Goal: Find specific page/section: Find specific page/section

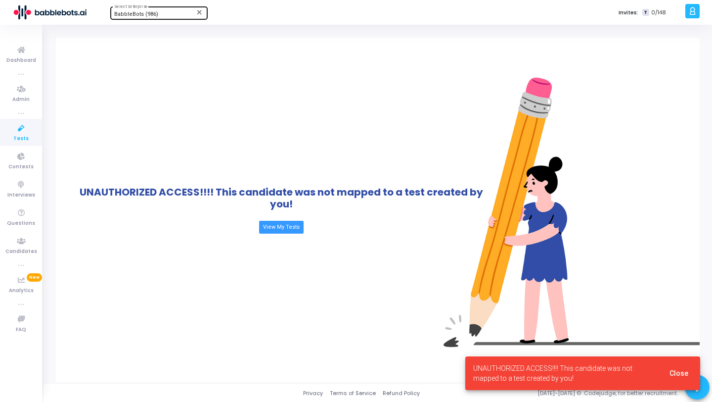
click at [158, 15] on div "BabbleBots (986)" at bounding box center [154, 14] width 80 height 6
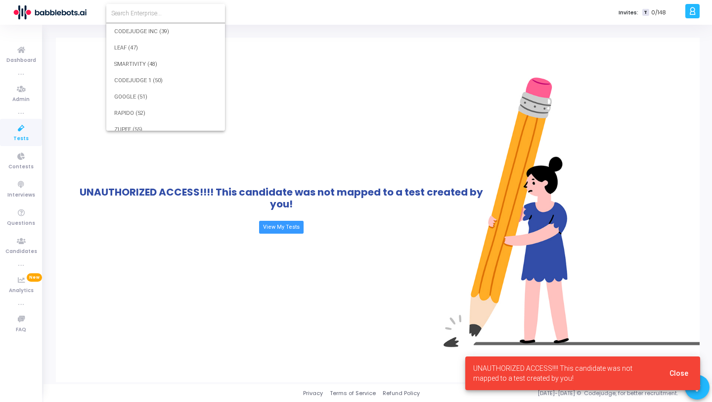
scroll to position [14201, 0]
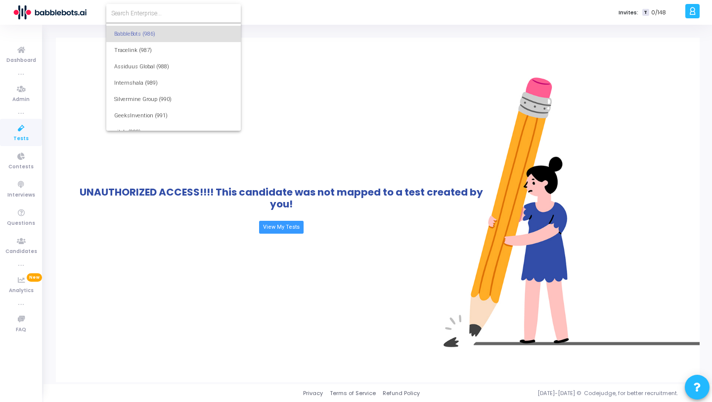
click at [22, 133] on div at bounding box center [356, 201] width 712 height 402
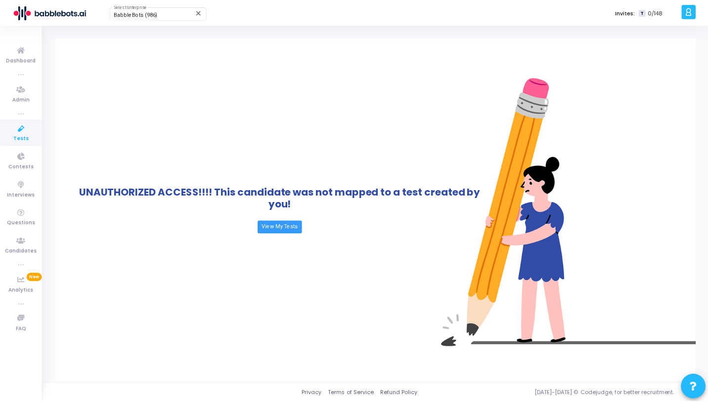
scroll to position [0, 0]
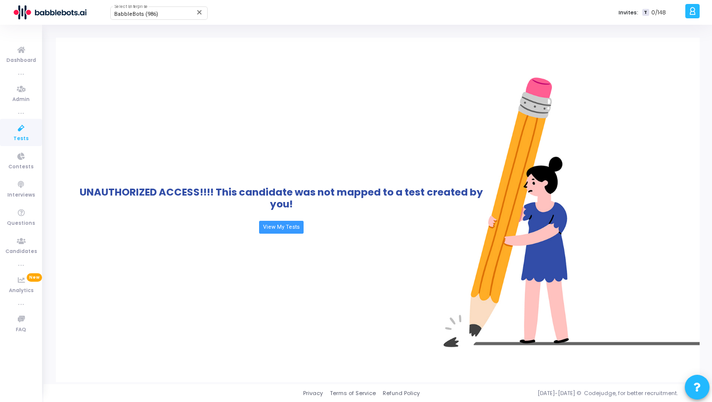
click at [22, 133] on icon at bounding box center [21, 128] width 21 height 12
click at [166, 14] on div "BabbleBots (986)" at bounding box center [154, 14] width 80 height 6
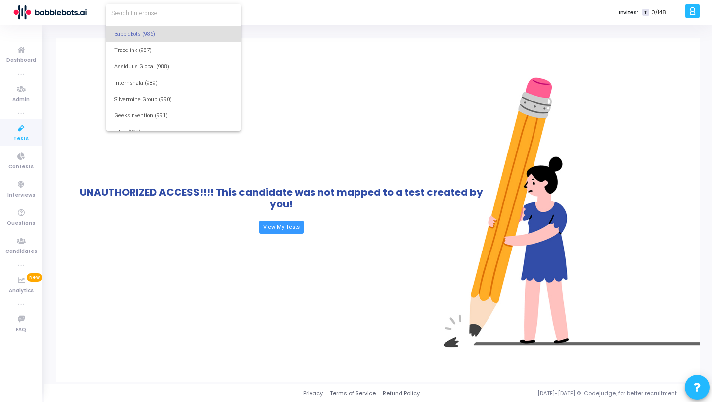
click at [166, 14] on input at bounding box center [173, 13] width 125 height 9
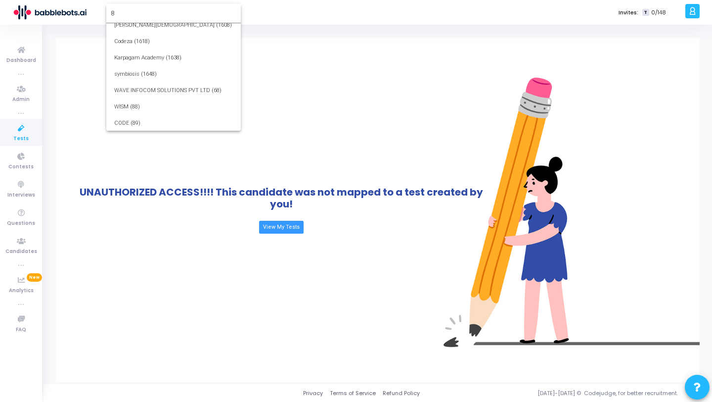
scroll to position [0, 0]
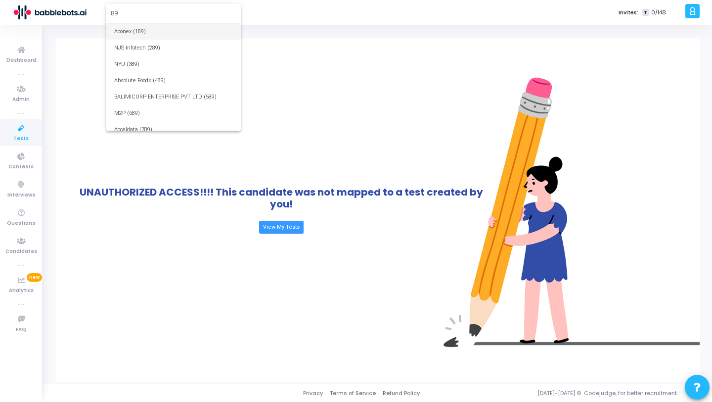
type input "8"
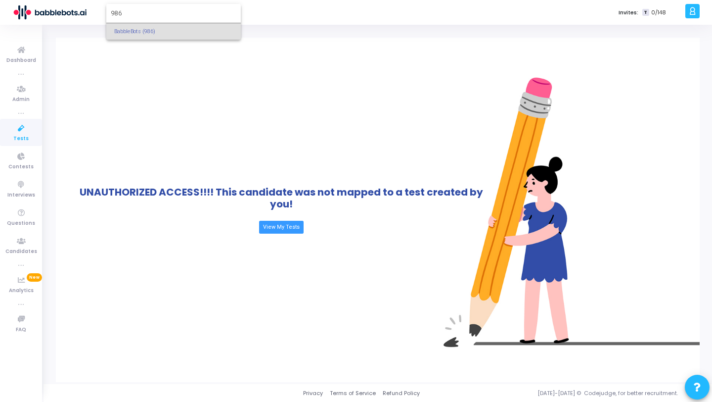
type input "986"
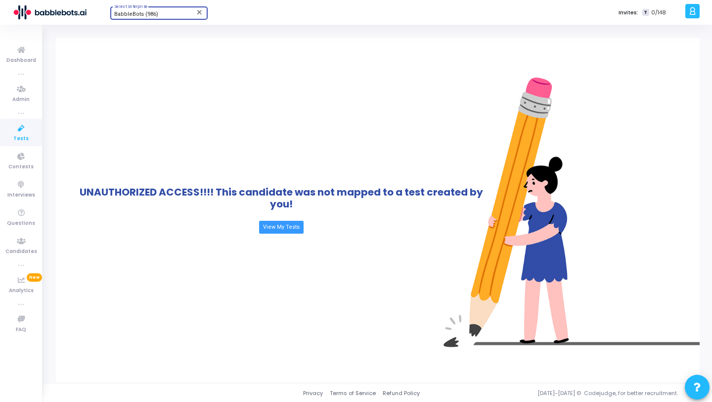
click at [31, 135] on link "Tests" at bounding box center [21, 132] width 42 height 27
click at [149, 12] on span "BabbleBots (986)" at bounding box center [136, 14] width 44 height 6
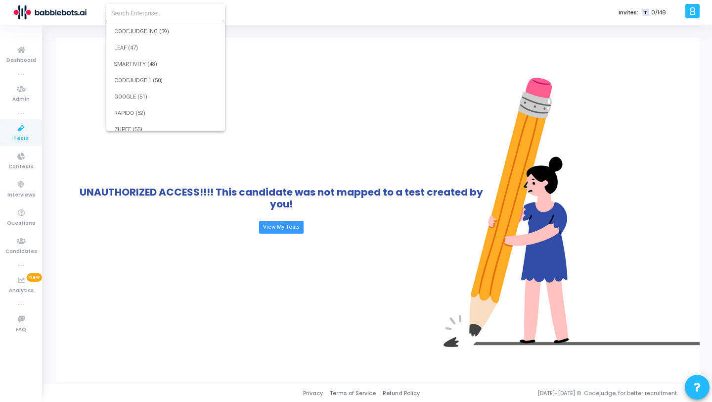
scroll to position [14201, 0]
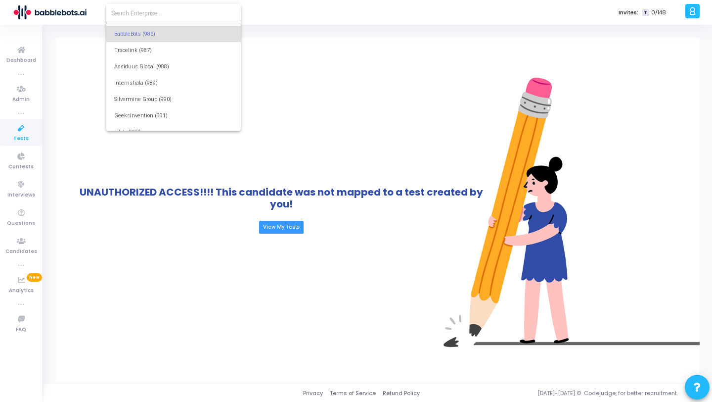
click at [155, 13] on input at bounding box center [173, 13] width 125 height 9
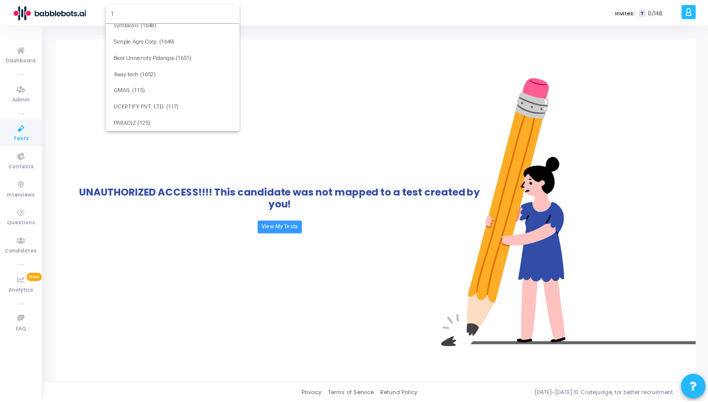
scroll to position [0, 0]
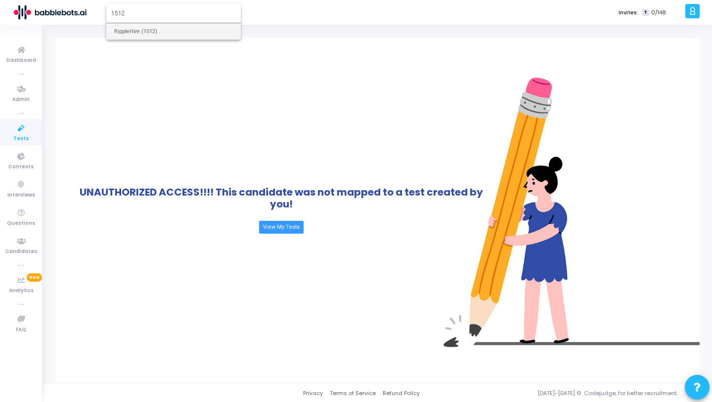
type input "1512"
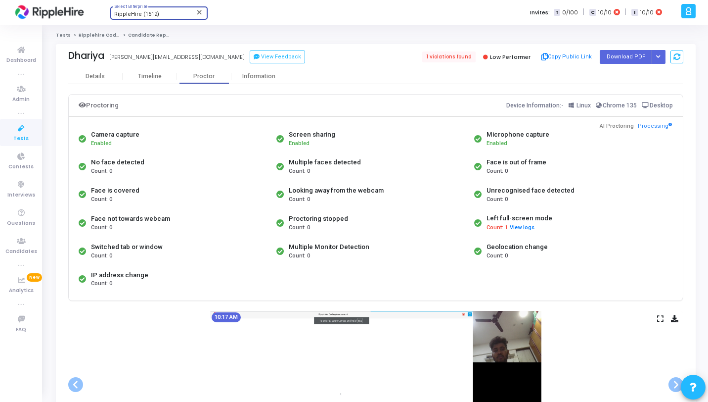
click at [158, 13] on div "RippleHire (1512)" at bounding box center [154, 14] width 80 height 6
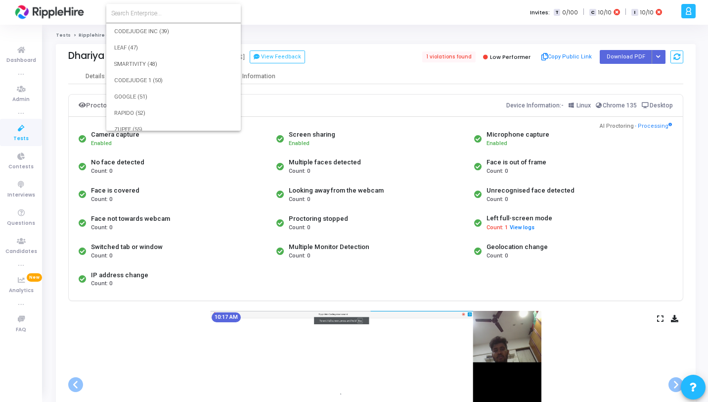
scroll to position [19785, 0]
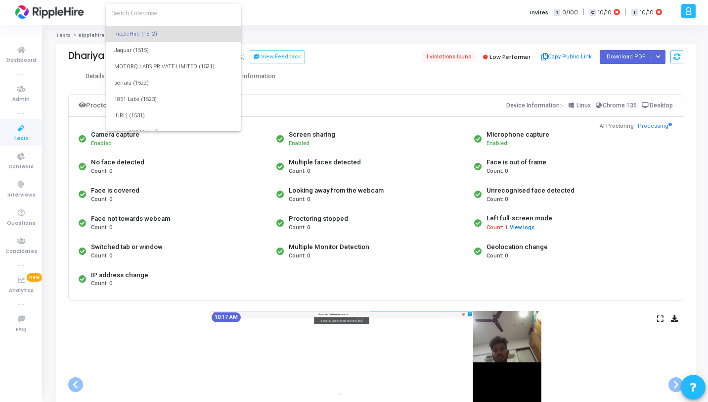
click at [157, 13] on input at bounding box center [173, 13] width 125 height 9
type input "b"
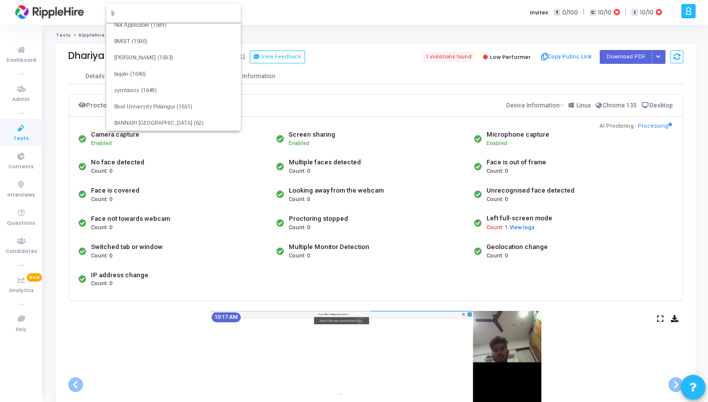
scroll to position [0, 0]
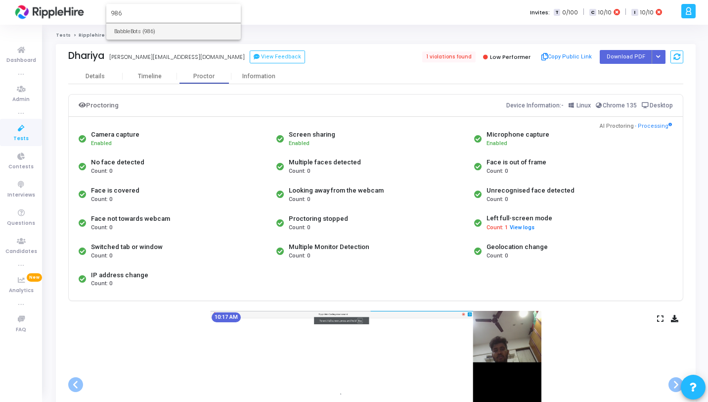
type input "986"
click at [139, 30] on span "BabbleBots (986)" at bounding box center [173, 31] width 119 height 16
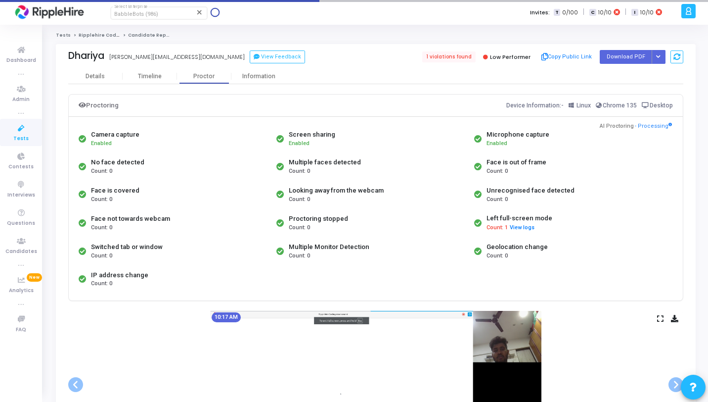
click at [18, 129] on icon at bounding box center [21, 128] width 21 height 12
